Goal: Transaction & Acquisition: Purchase product/service

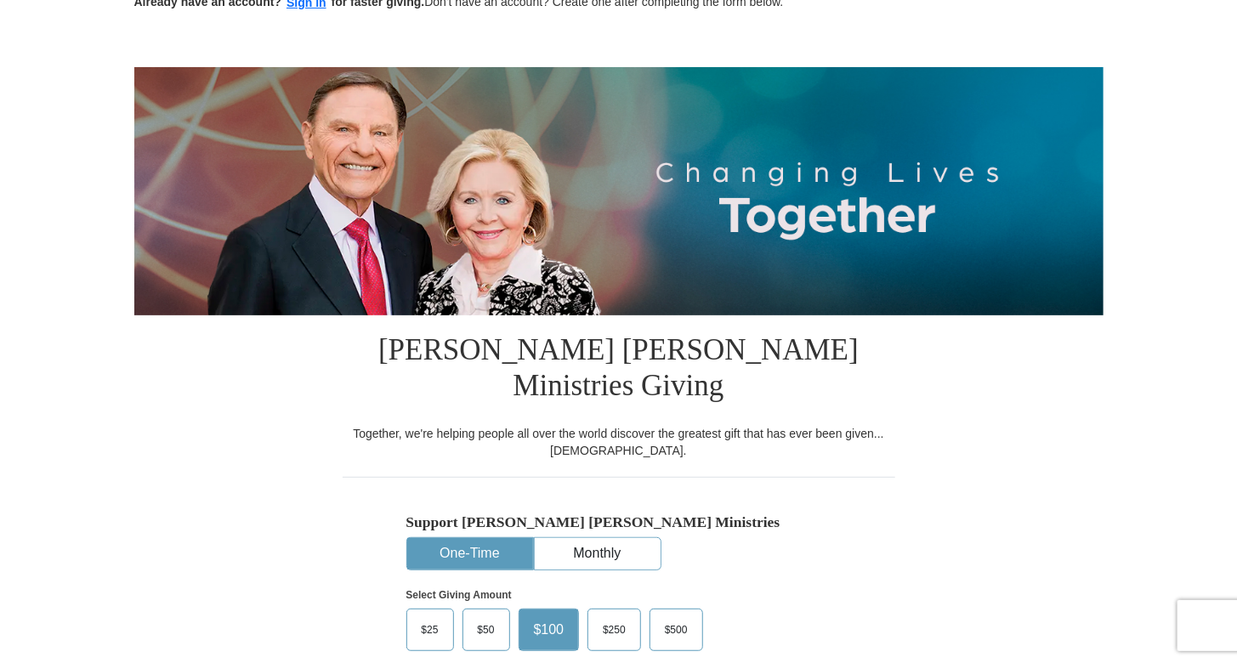
scroll to position [226, 0]
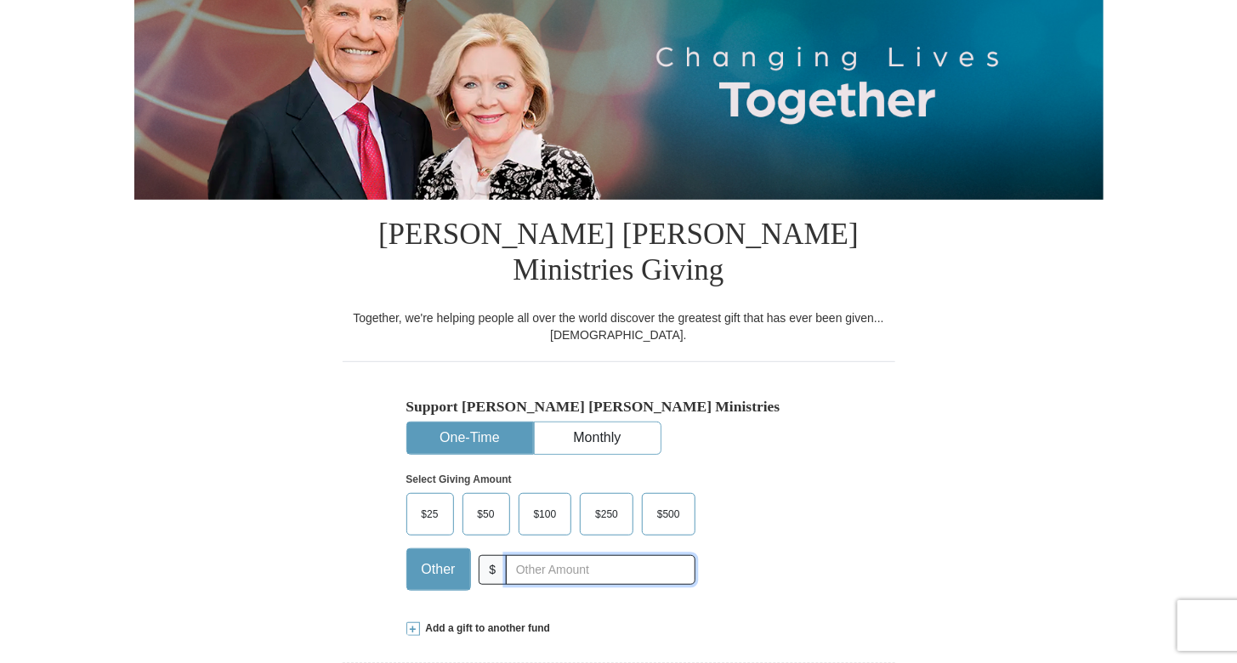
click at [525, 555] on input "text" at bounding box center [600, 570] width 189 height 30
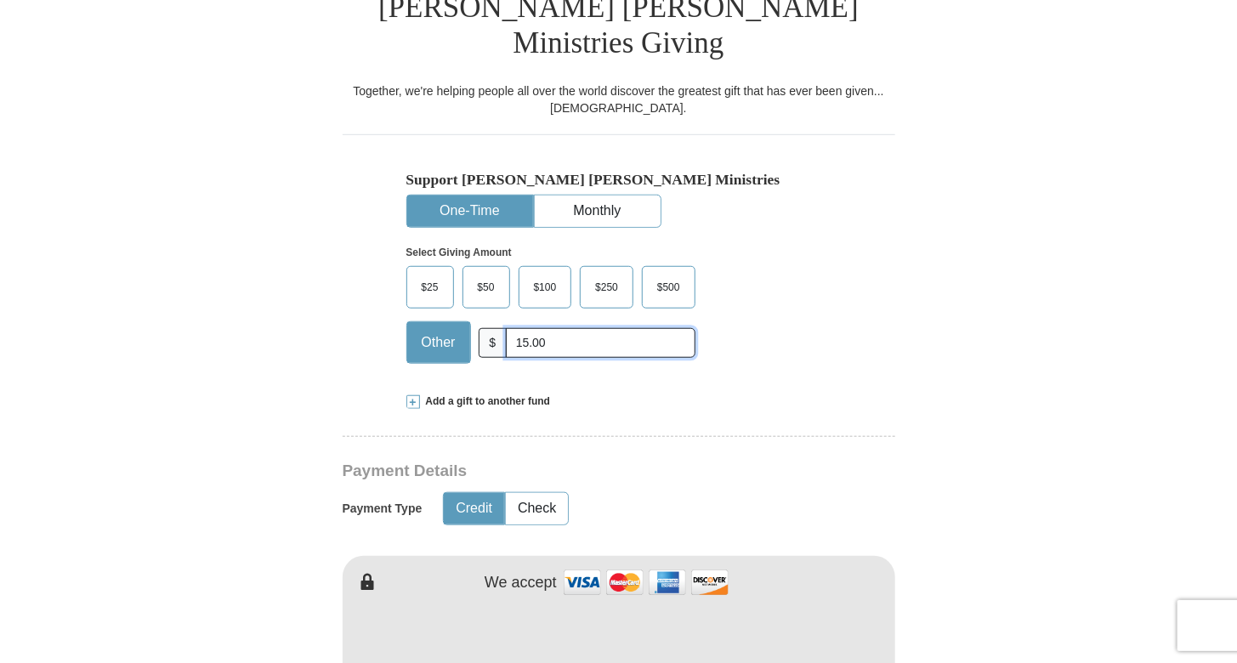
scroll to position [566, 0]
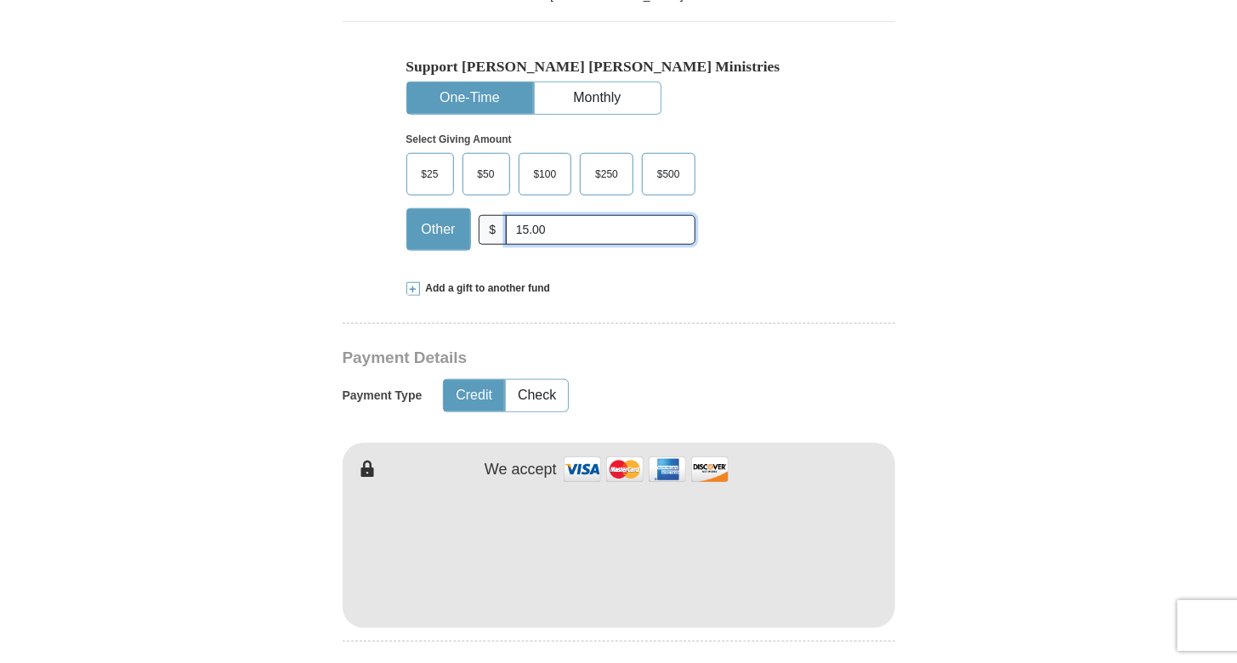
type input "15.00"
type input "[PERSON_NAME]"
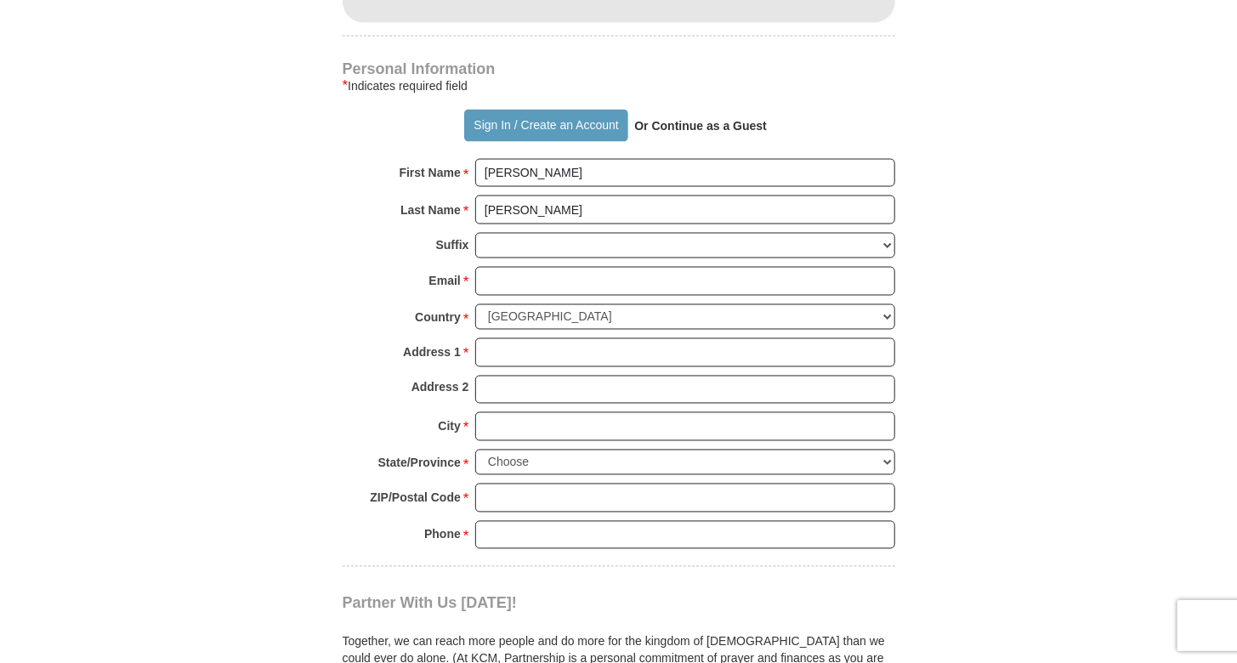
scroll to position [1133, 0]
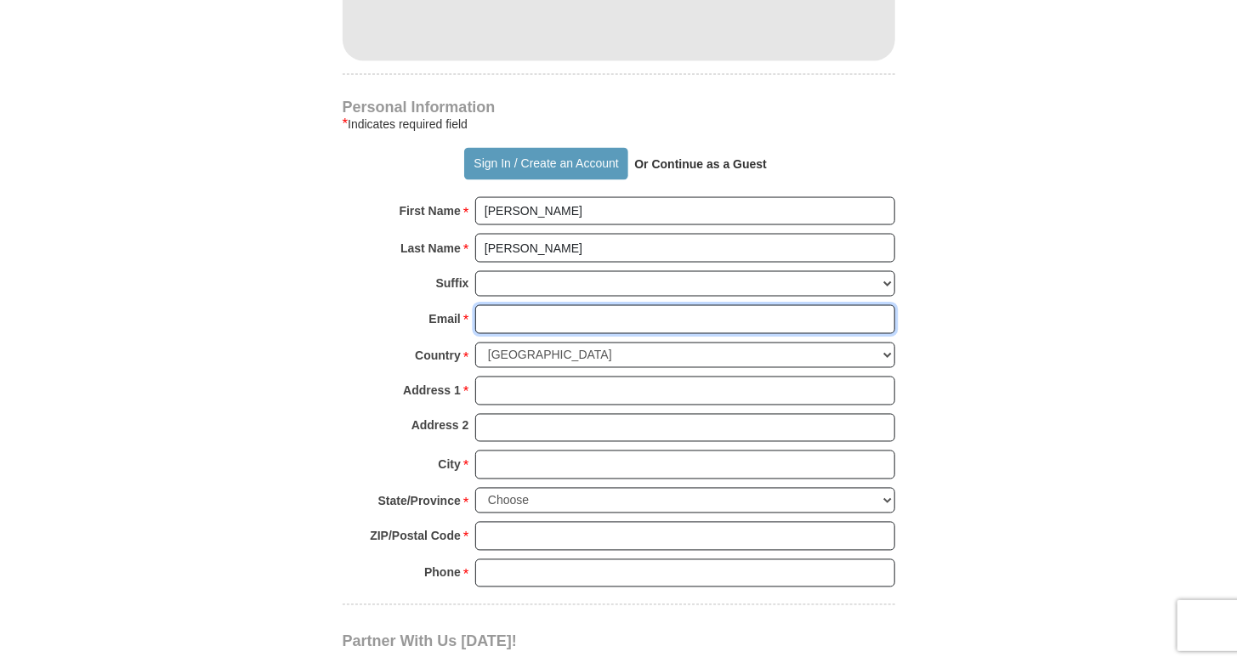
click at [491, 305] on input "Email *" at bounding box center [685, 319] width 420 height 29
type input "[EMAIL_ADDRESS][DOMAIN_NAME]"
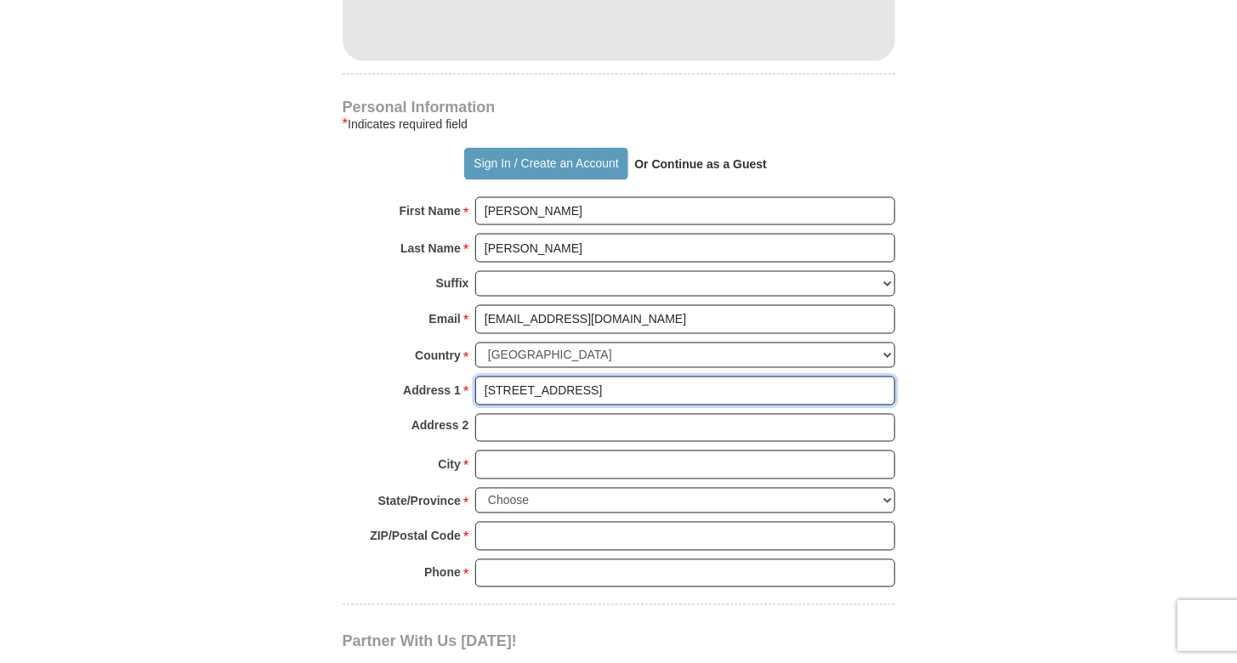
type input "[STREET_ADDRESS]"
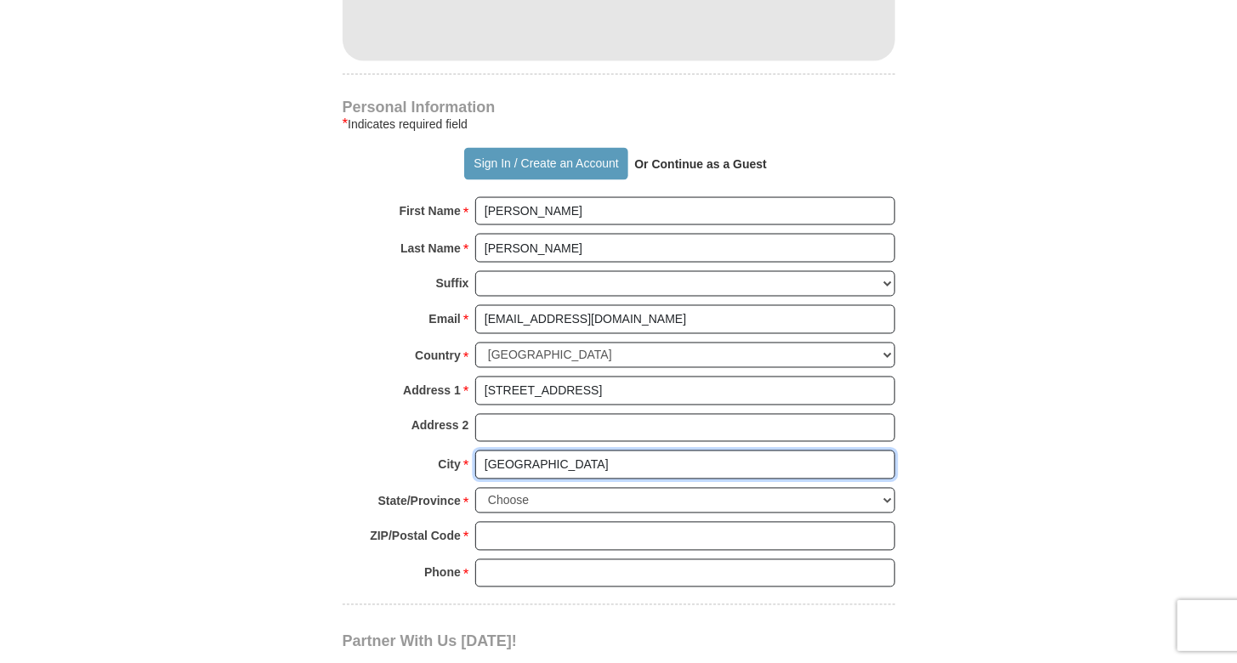
type input "[GEOGRAPHIC_DATA]"
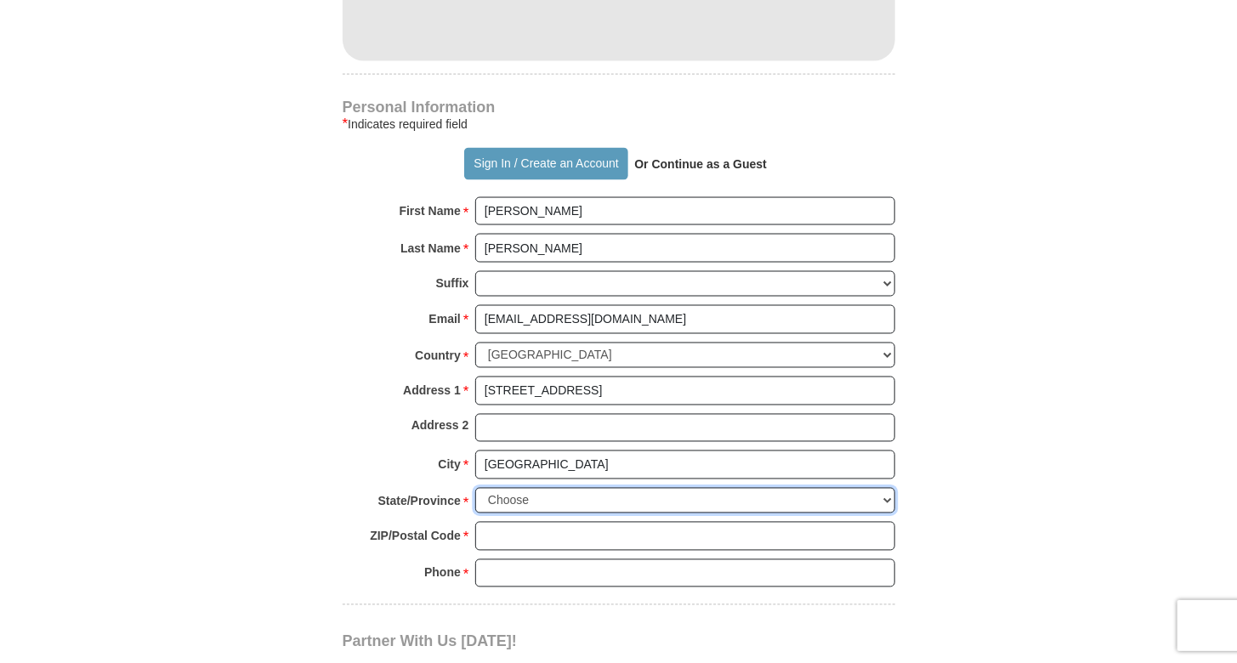
select select "CA"
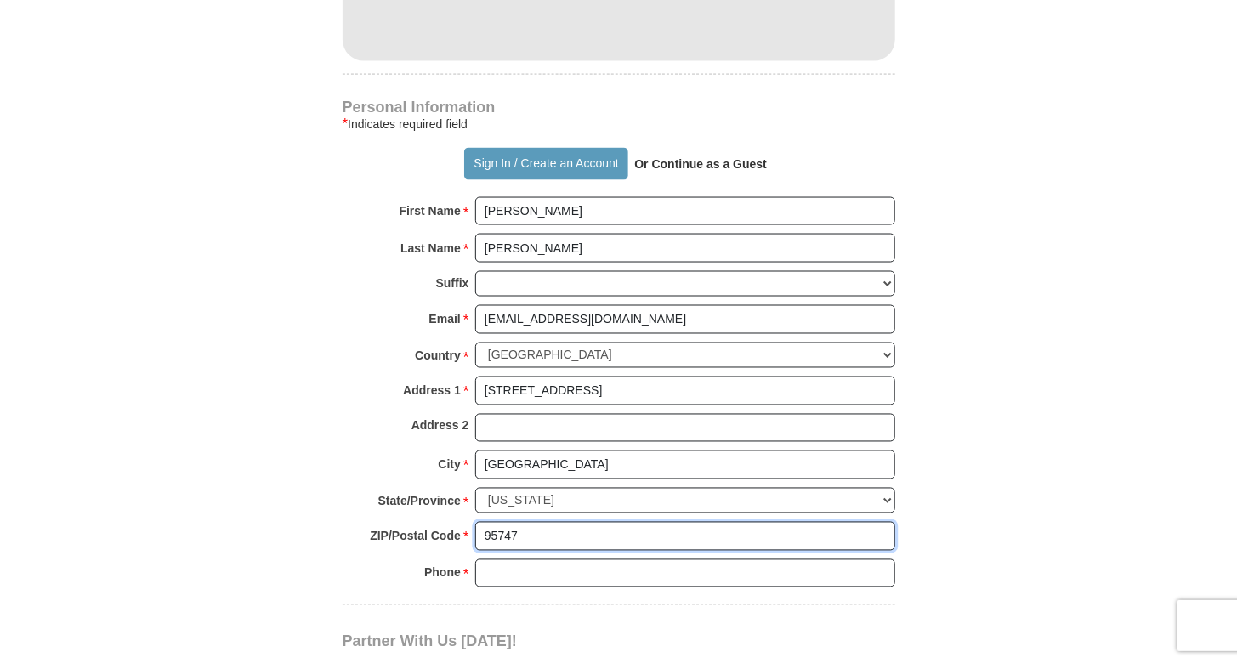
type input "95747"
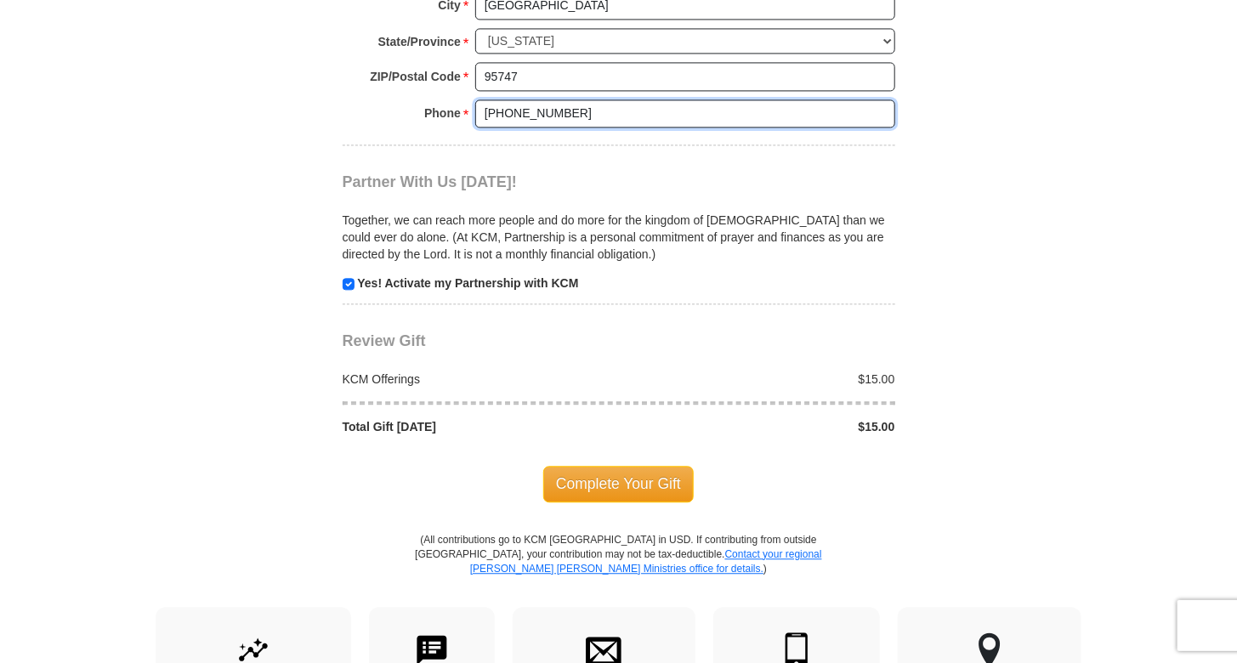
scroll to position [1700, 0]
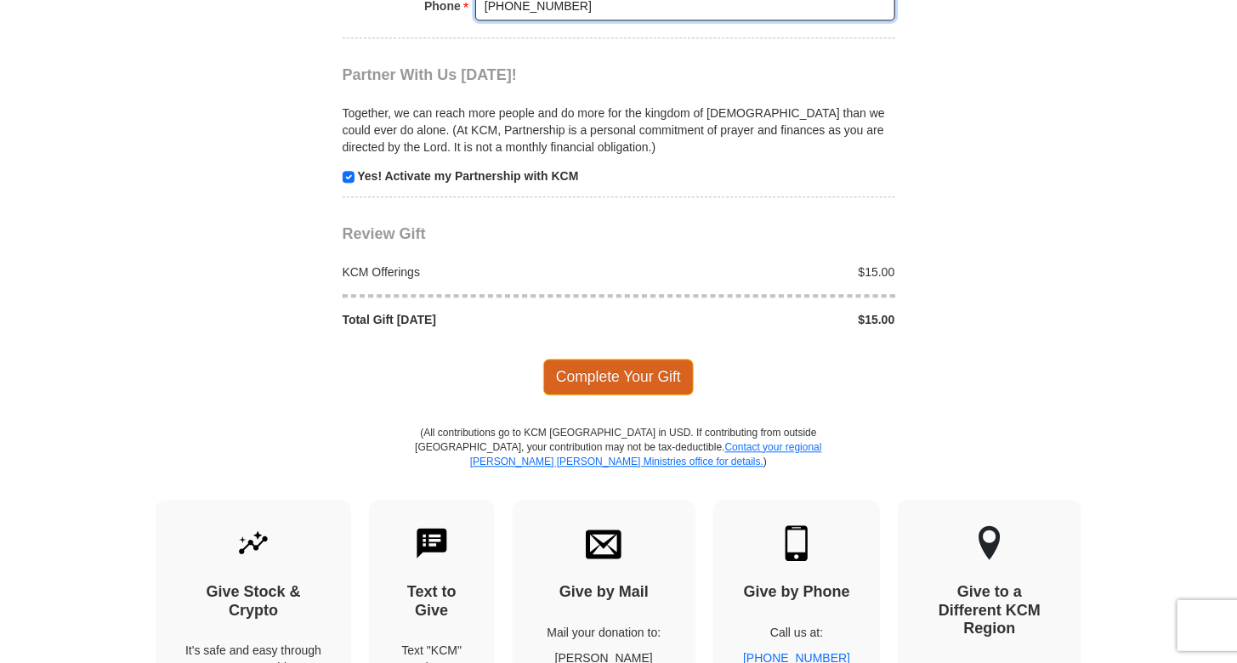
type input "[PHONE_NUMBER]"
click at [639, 359] on span "Complete Your Gift" at bounding box center [618, 377] width 150 height 36
